Goal: Use online tool/utility: Utilize a website feature to perform a specific function

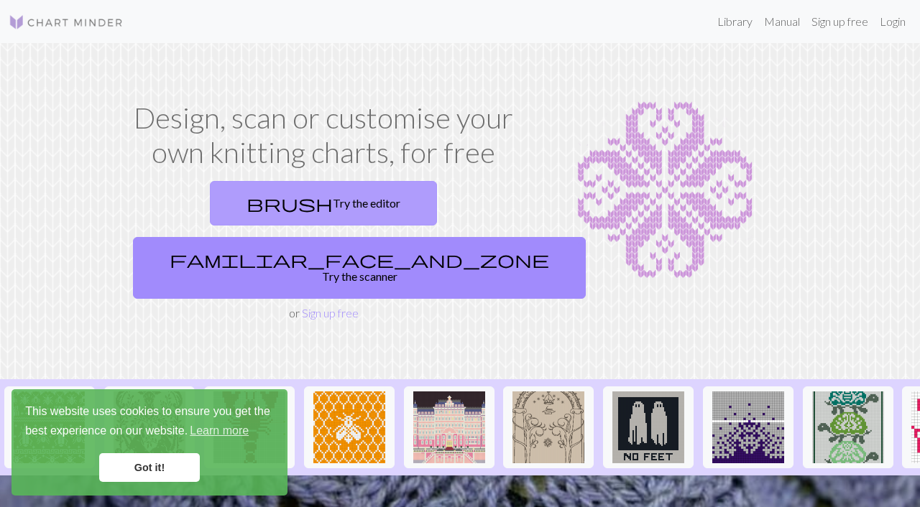
click at [242, 202] on link "brush Try the editor" at bounding box center [323, 203] width 227 height 45
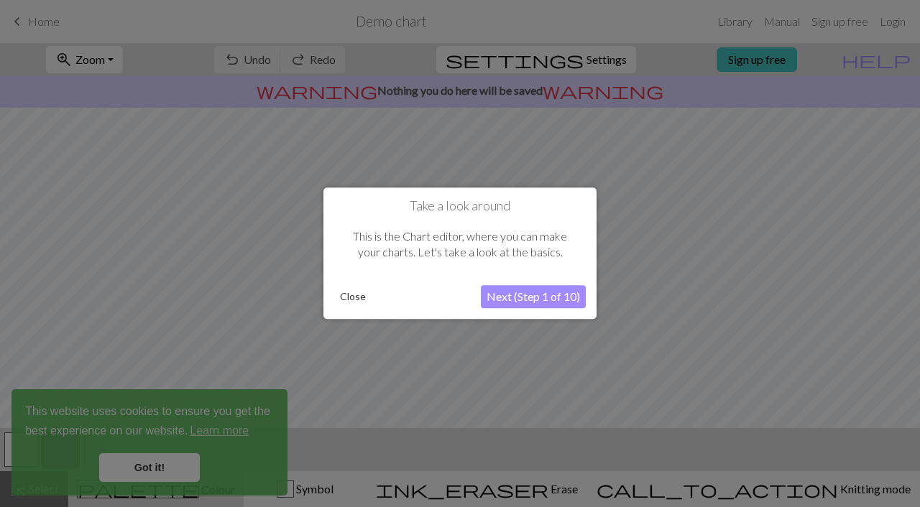
click at [343, 292] on button "Close" at bounding box center [352, 298] width 37 height 22
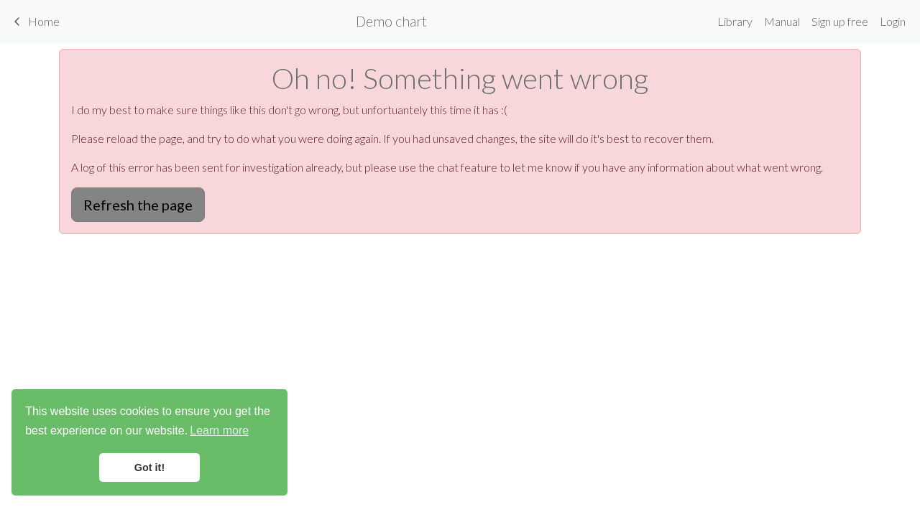
click at [162, 202] on button "Refresh the page" at bounding box center [138, 205] width 134 height 34
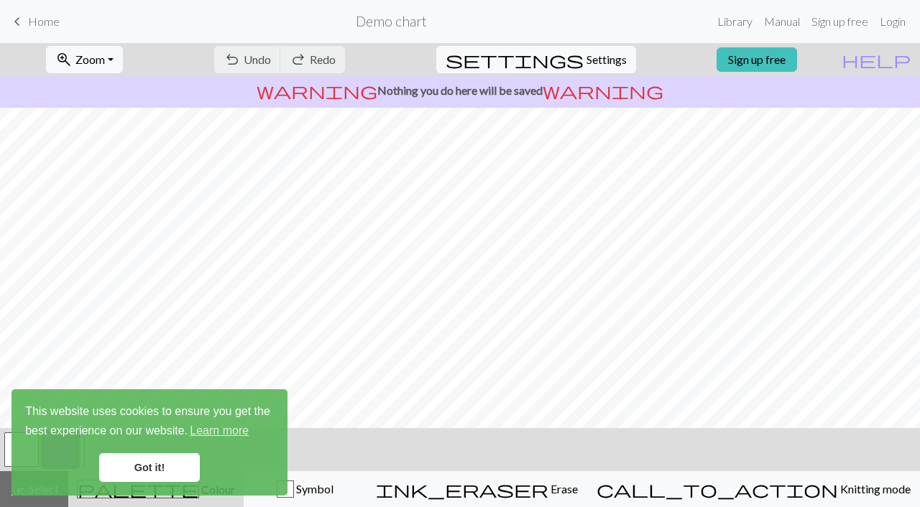
click at [149, 466] on link "Got it!" at bounding box center [149, 467] width 101 height 29
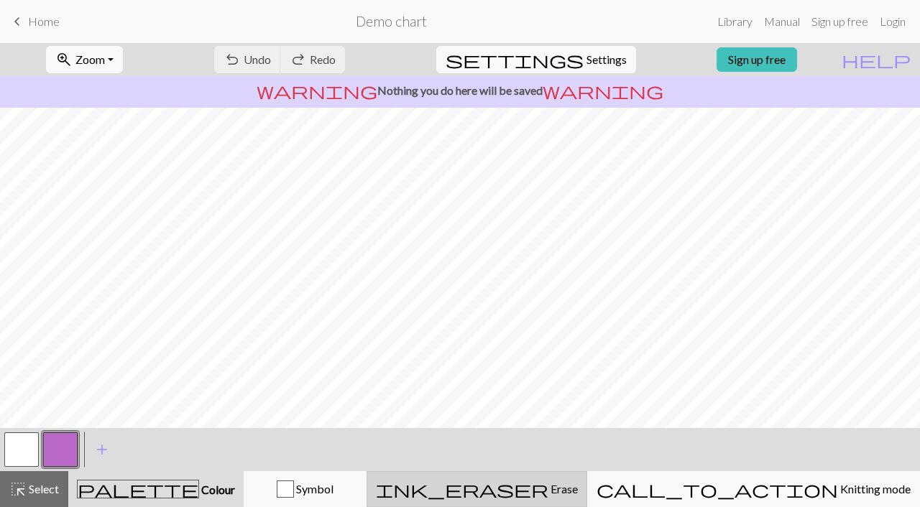
click at [548, 481] on span "ink_eraser" at bounding box center [462, 489] width 172 height 20
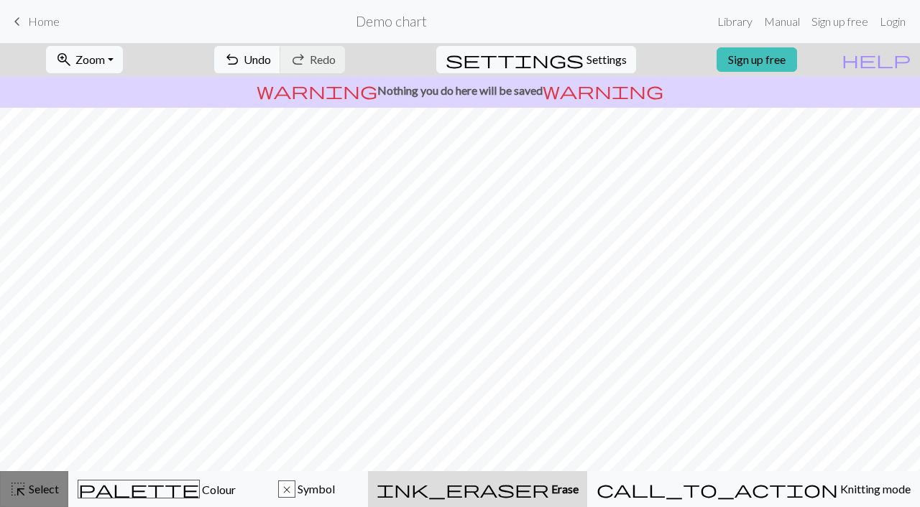
click at [48, 479] on button "highlight_alt Select Select" at bounding box center [34, 489] width 68 height 36
click at [271, 63] on span "Undo" at bounding box center [257, 59] width 27 height 14
click at [34, 14] on link "keyboard_arrow_left Home" at bounding box center [34, 21] width 51 height 24
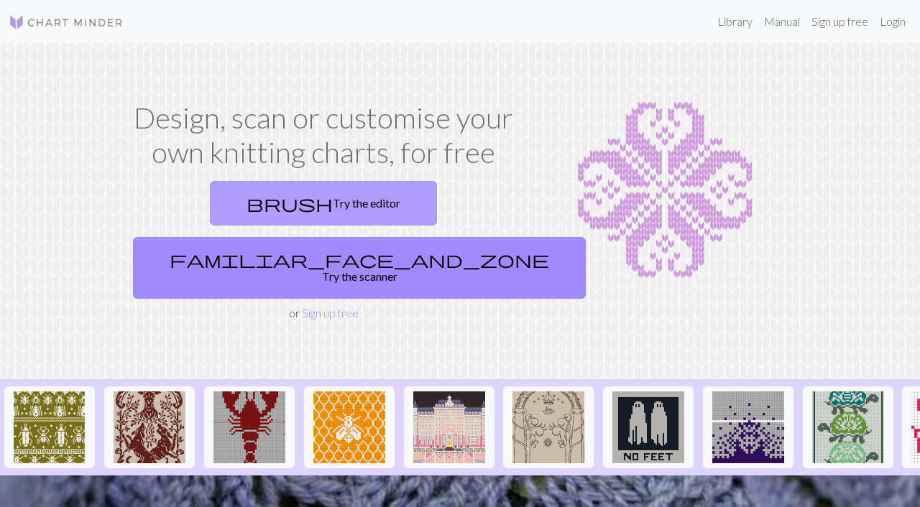
click at [210, 194] on link "brush Try the editor" at bounding box center [323, 203] width 227 height 45
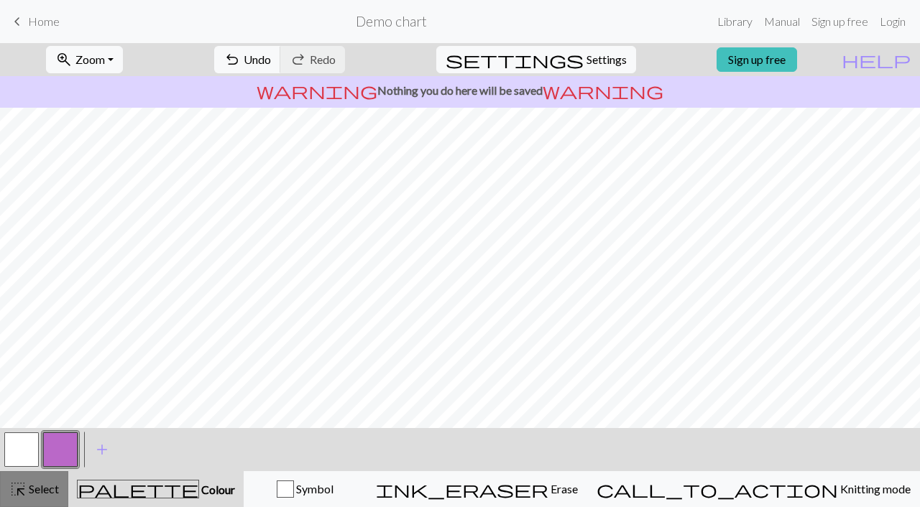
click at [35, 499] on button "highlight_alt Select Select" at bounding box center [34, 489] width 68 height 36
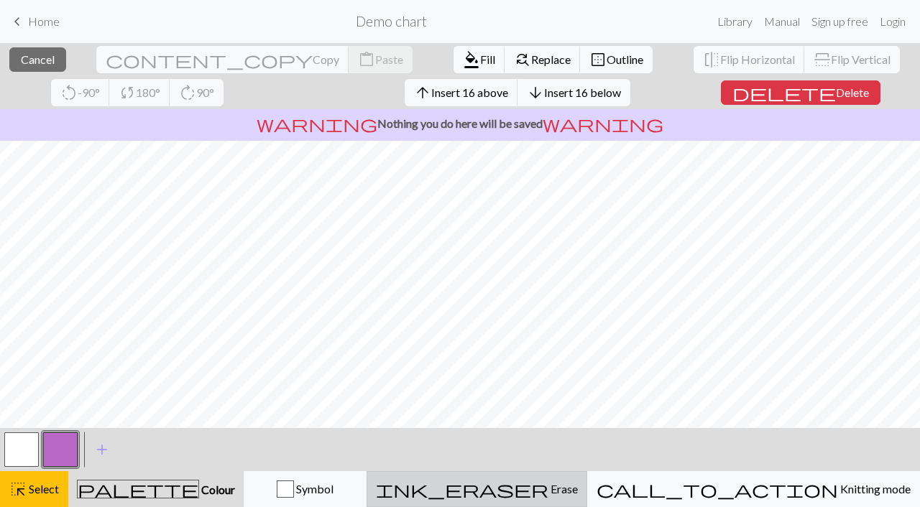
click at [548, 498] on span "ink_eraser" at bounding box center [462, 489] width 172 height 20
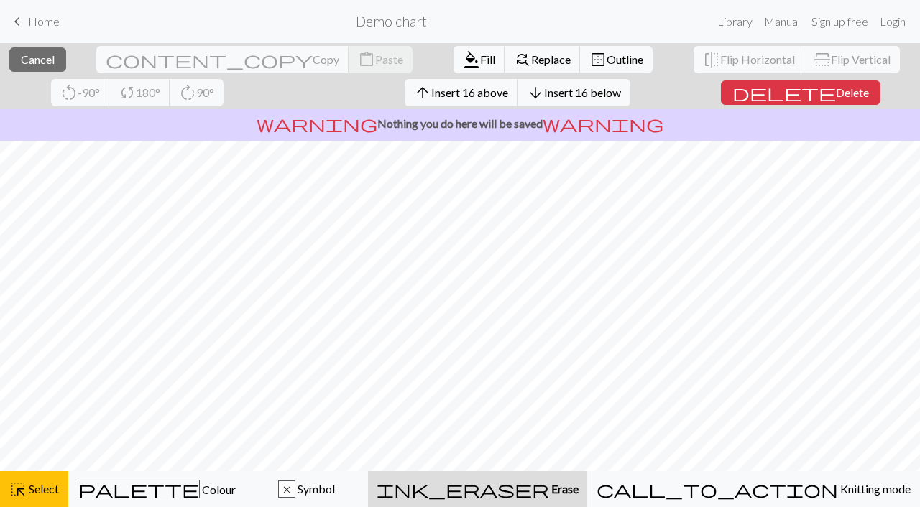
click at [549, 488] on span "ink_eraser" at bounding box center [463, 489] width 172 height 20
click at [480, 60] on span "Fill" at bounding box center [487, 59] width 15 height 14
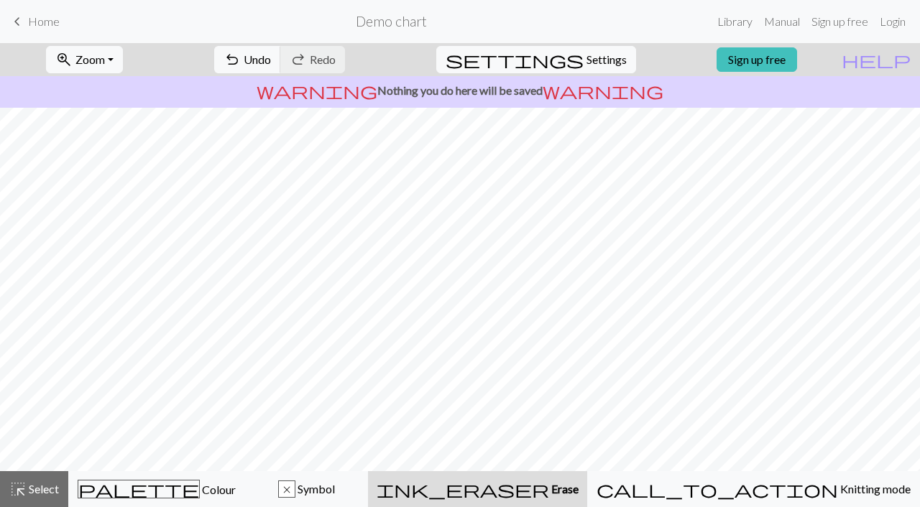
click at [50, 17] on span "Home" at bounding box center [44, 21] width 32 height 14
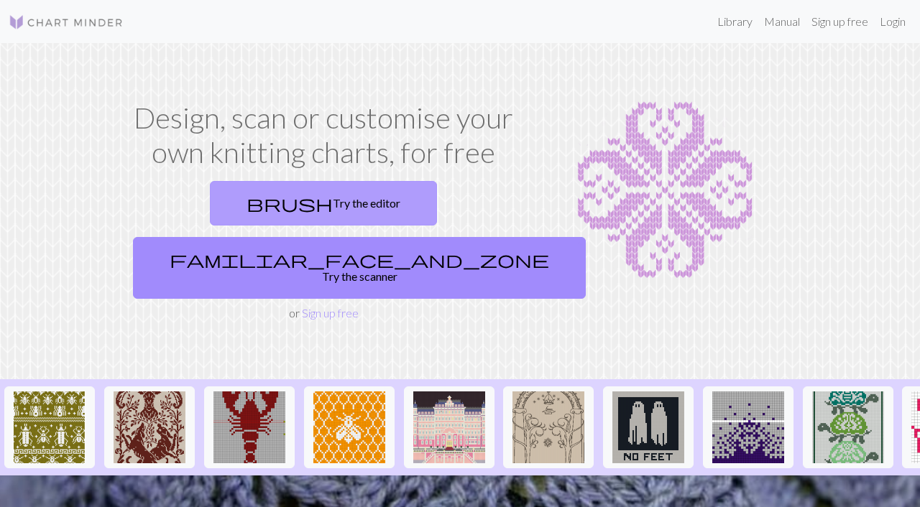
click at [247, 204] on link "brush Try the editor" at bounding box center [323, 203] width 227 height 45
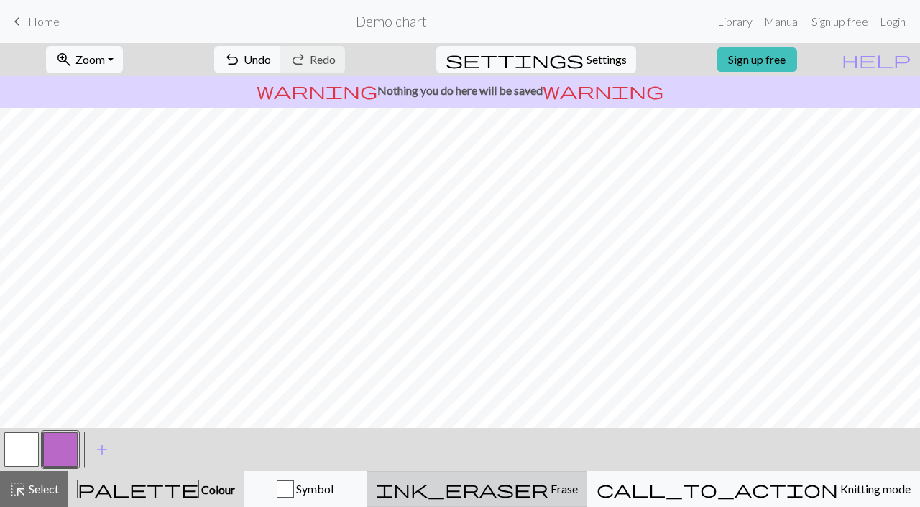
click at [578, 484] on div "ink_eraser Erase Erase" at bounding box center [477, 489] width 202 height 17
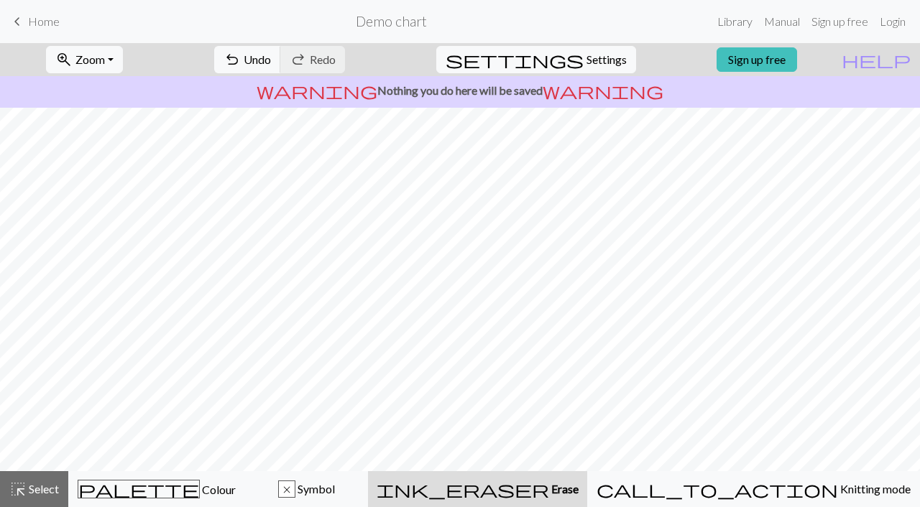
click at [41, 24] on span "Home" at bounding box center [44, 21] width 32 height 14
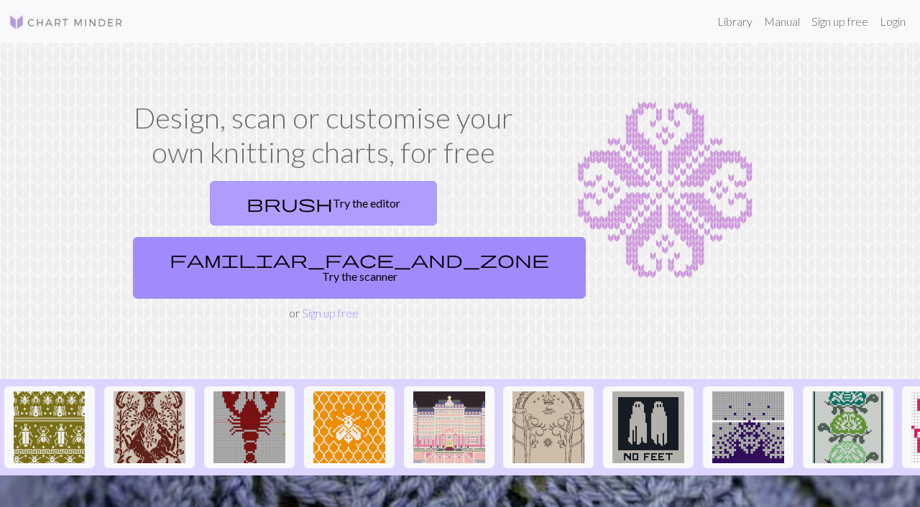
click at [231, 201] on link "brush Try the editor" at bounding box center [323, 203] width 227 height 45
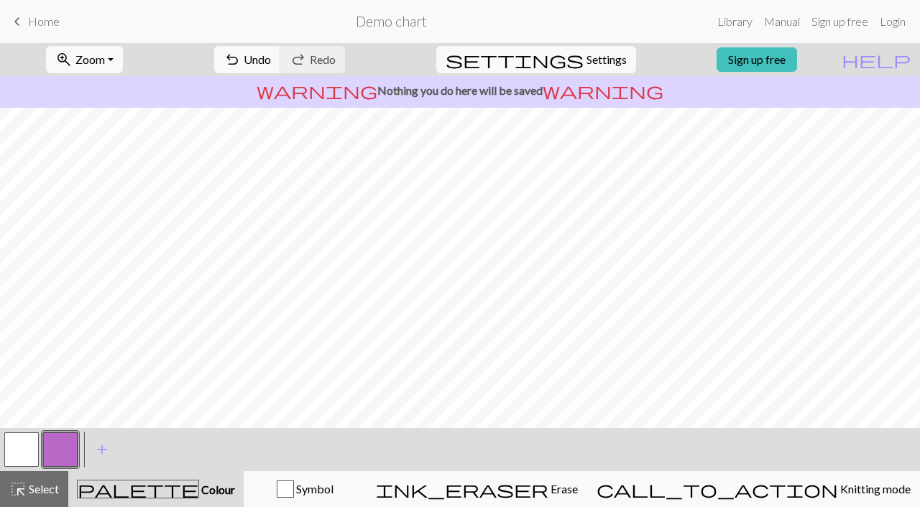
click at [12, 440] on button "button" at bounding box center [21, 450] width 34 height 34
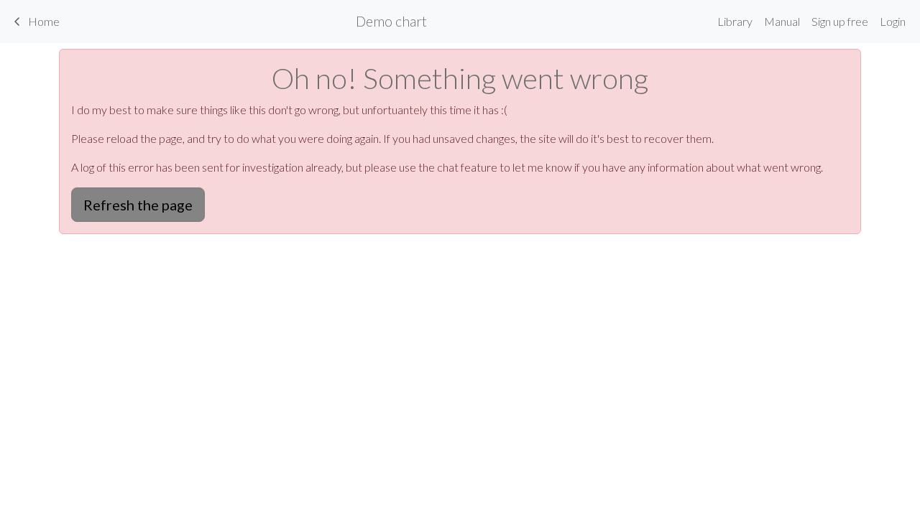
click at [167, 201] on button "Refresh the page" at bounding box center [138, 205] width 134 height 34
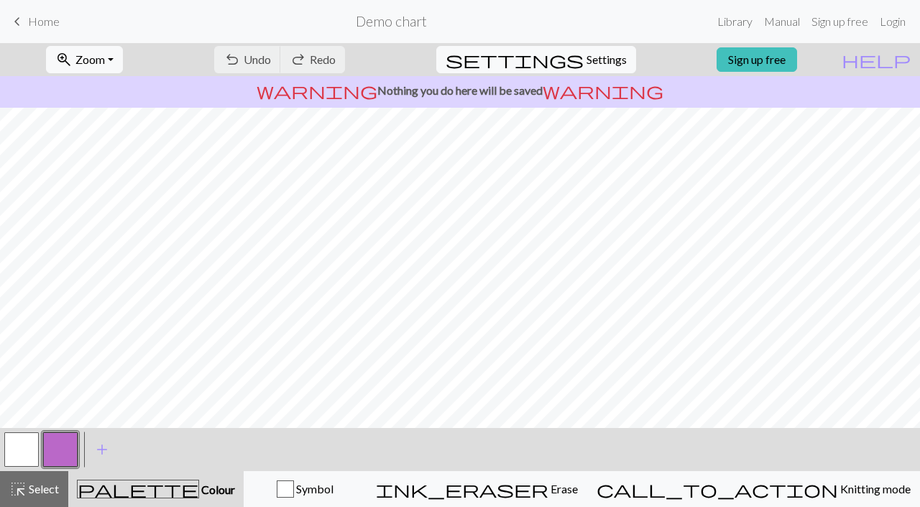
click at [23, 446] on button "button" at bounding box center [21, 450] width 34 height 34
click at [45, 489] on span "Select" at bounding box center [43, 489] width 32 height 14
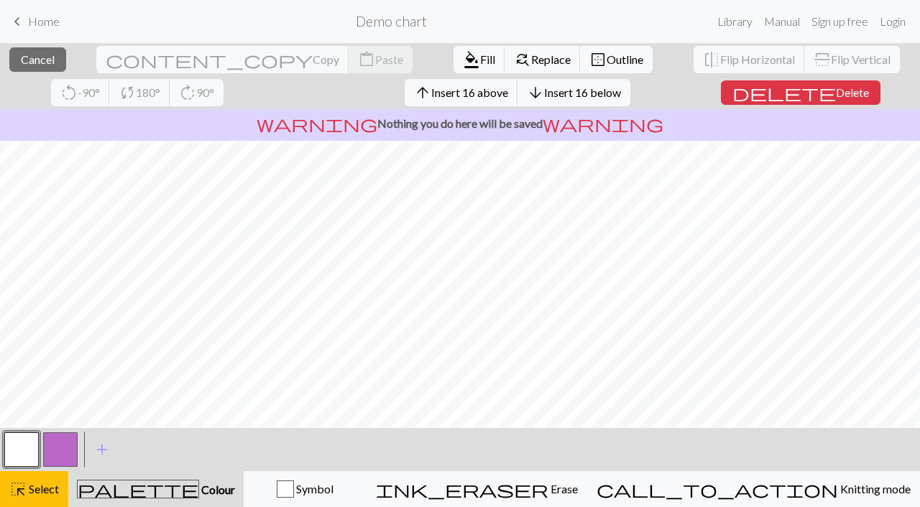
click at [19, 455] on button "button" at bounding box center [21, 450] width 34 height 34
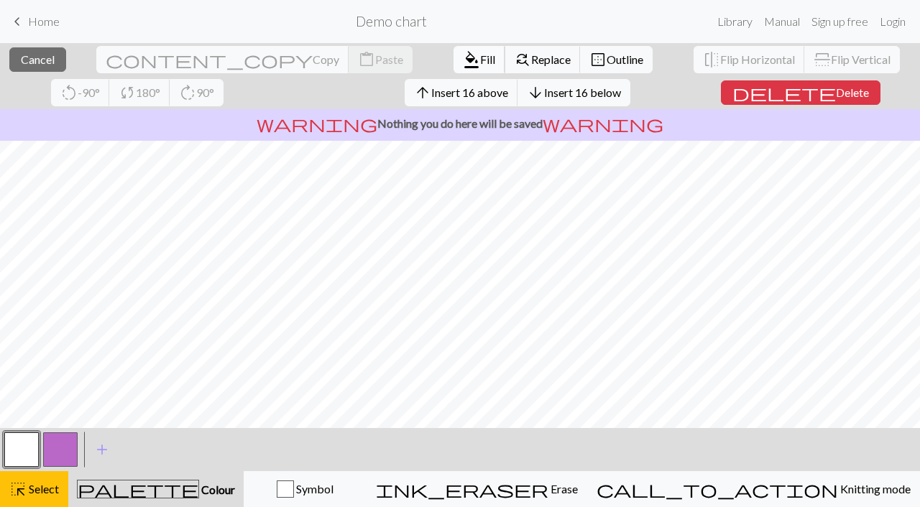
click at [480, 59] on span "Fill" at bounding box center [487, 59] width 15 height 14
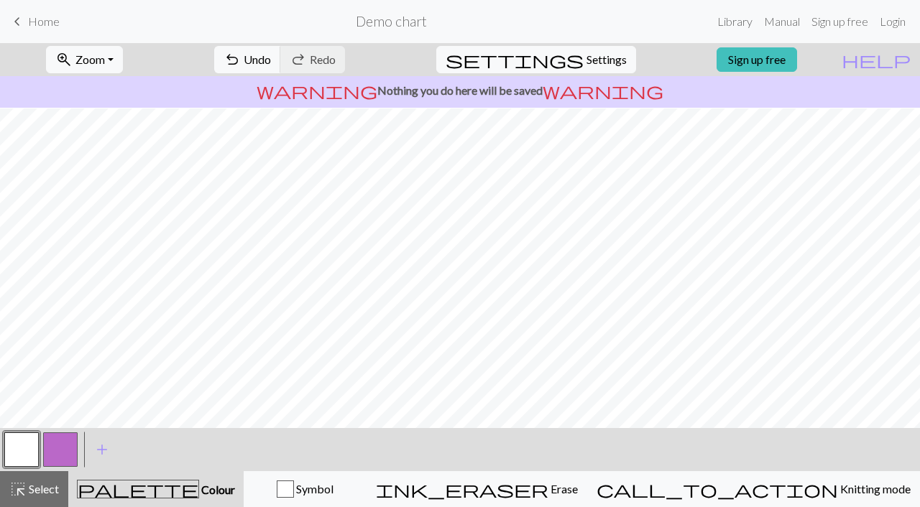
scroll to position [204, 0]
click at [27, 490] on span "Select" at bounding box center [43, 489] width 32 height 14
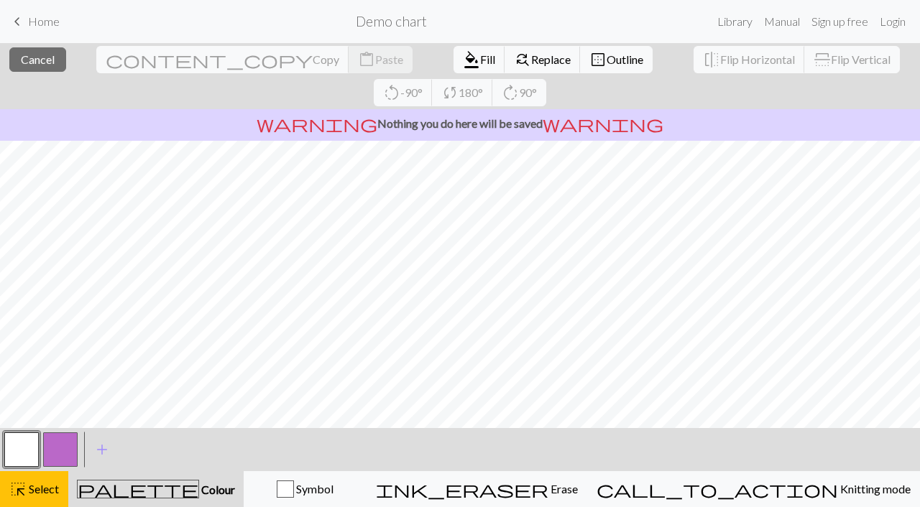
click at [22, 450] on button "button" at bounding box center [21, 450] width 34 height 34
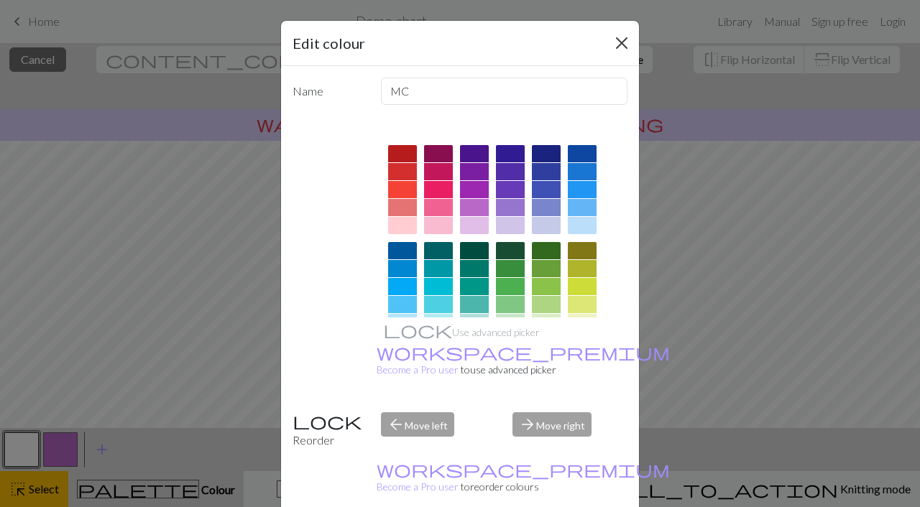
click at [619, 54] on button "Close" at bounding box center [621, 43] width 23 height 23
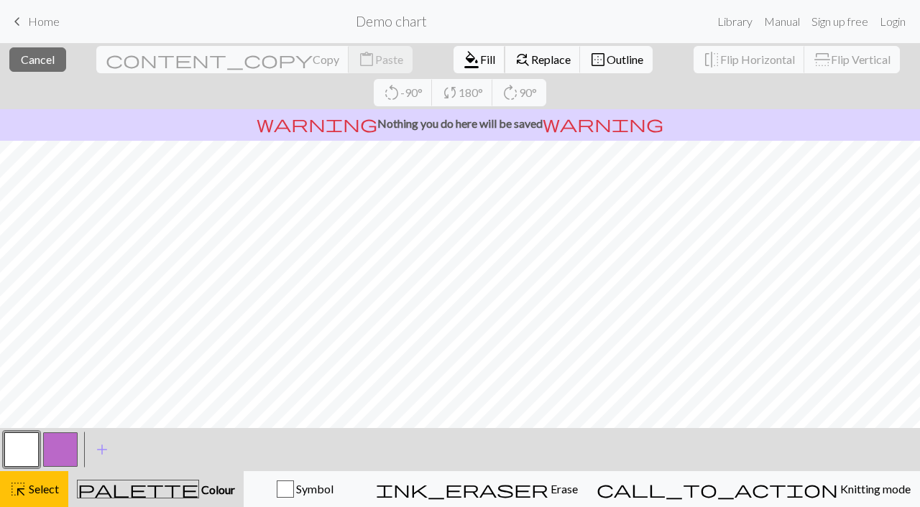
click at [480, 59] on span "Fill" at bounding box center [487, 59] width 15 height 14
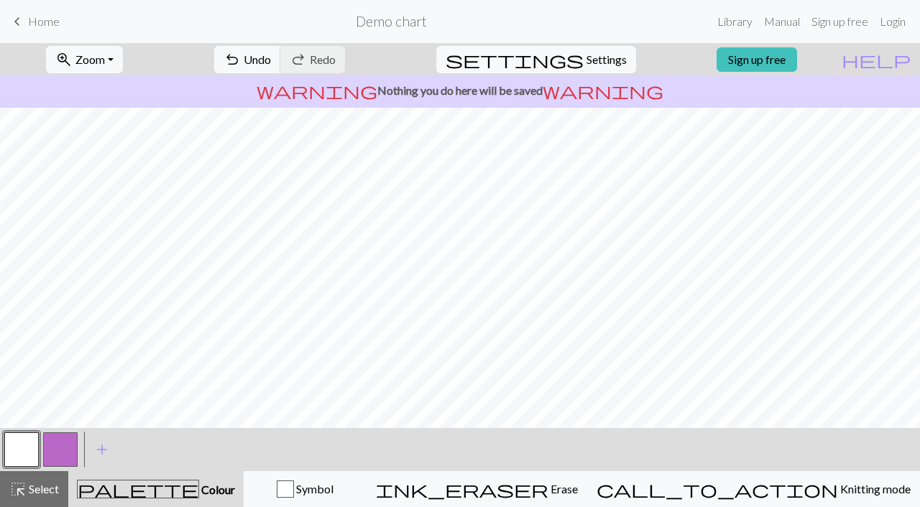
scroll to position [0, 0]
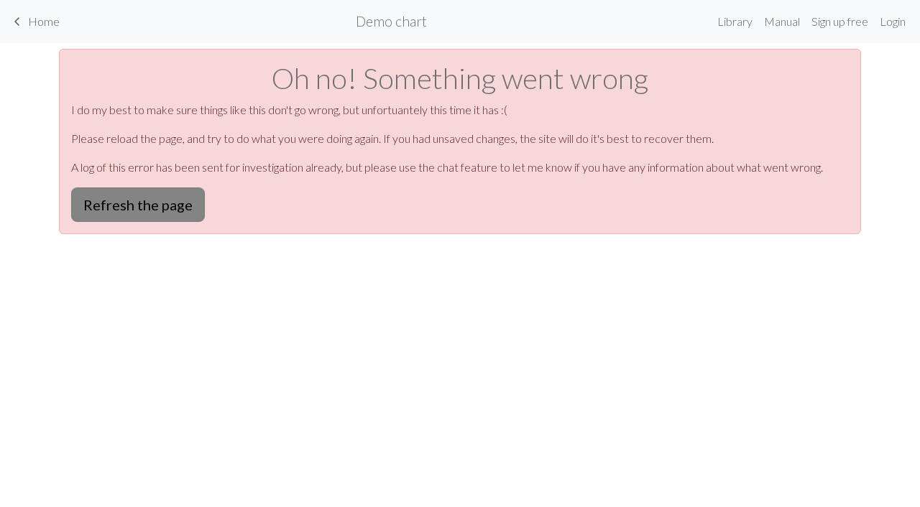
click at [137, 209] on button "Refresh the page" at bounding box center [138, 205] width 134 height 34
